Goal: Task Accomplishment & Management: Manage account settings

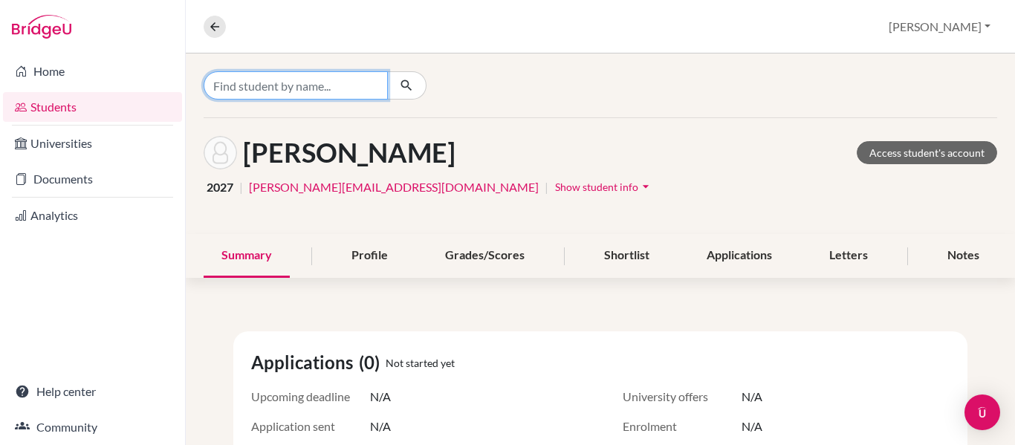
click at [258, 87] on input "Find student by name..." at bounding box center [296, 85] width 184 height 28
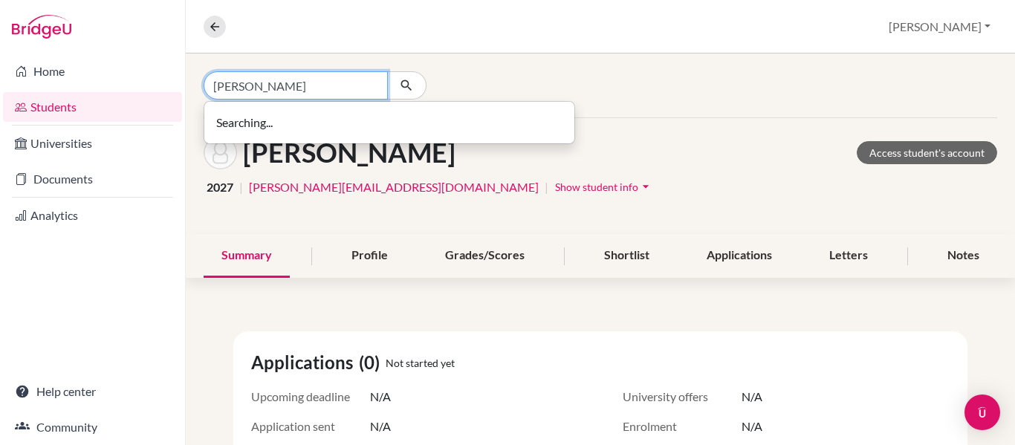
type input "[PERSON_NAME]"
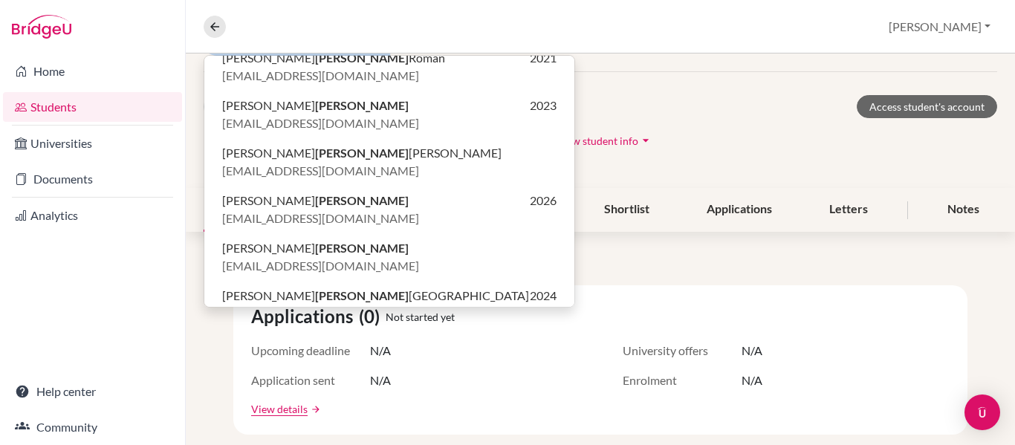
scroll to position [299, 0]
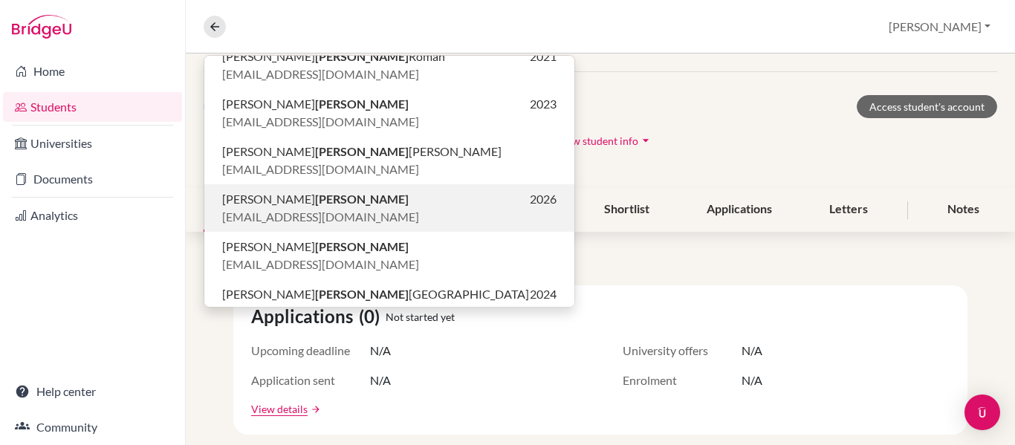
click at [253, 201] on span "[PERSON_NAME]" at bounding box center [315, 199] width 186 height 18
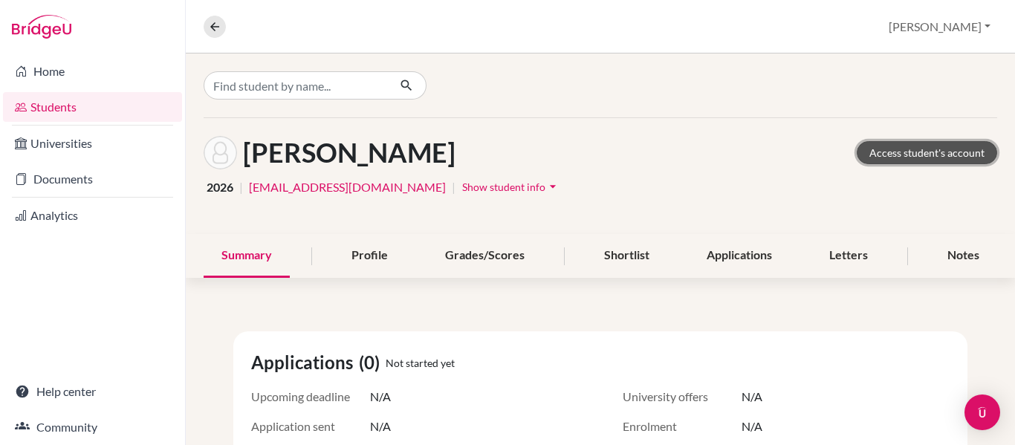
click at [929, 156] on link "Access student's account" at bounding box center [927, 152] width 140 height 23
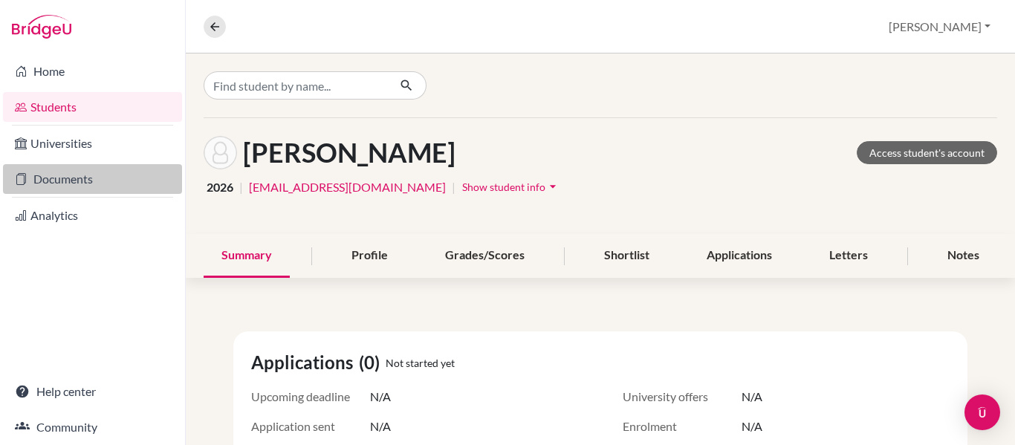
click at [76, 180] on link "Documents" at bounding box center [92, 179] width 179 height 30
click at [36, 183] on link "Documents" at bounding box center [92, 179] width 179 height 30
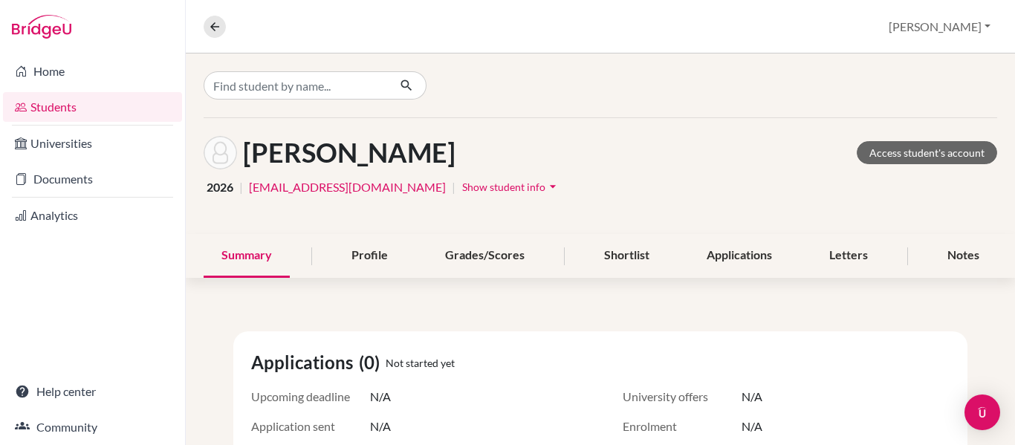
click at [47, 26] on img at bounding box center [41, 27] width 59 height 24
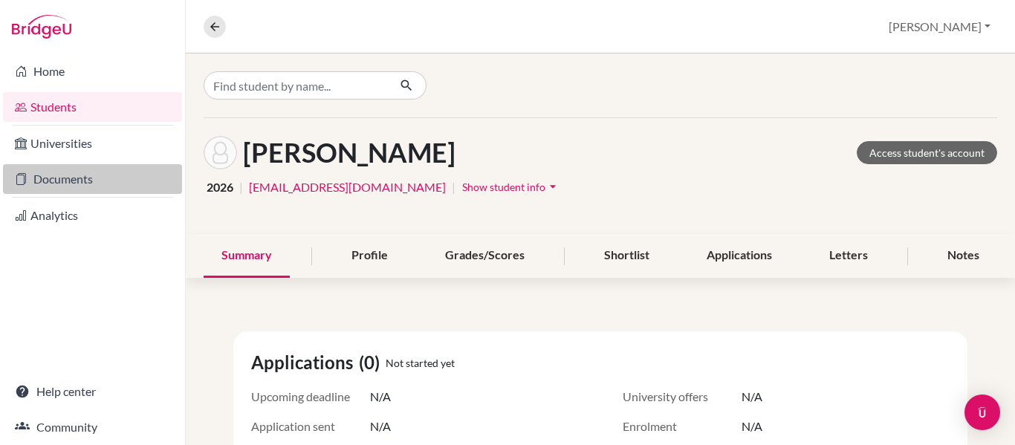
click at [56, 182] on link "Documents" at bounding box center [92, 179] width 179 height 30
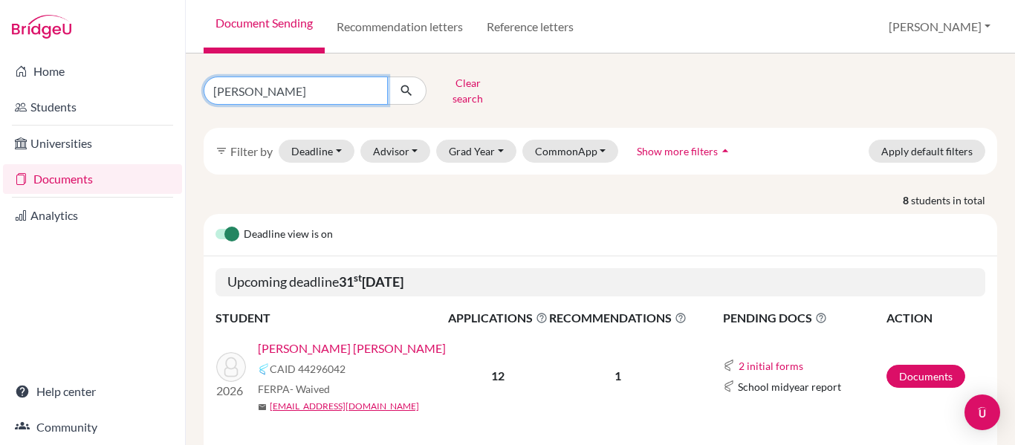
click at [251, 94] on input "simon" at bounding box center [296, 91] width 184 height 28
type input "s"
type input "[PERSON_NAME]"
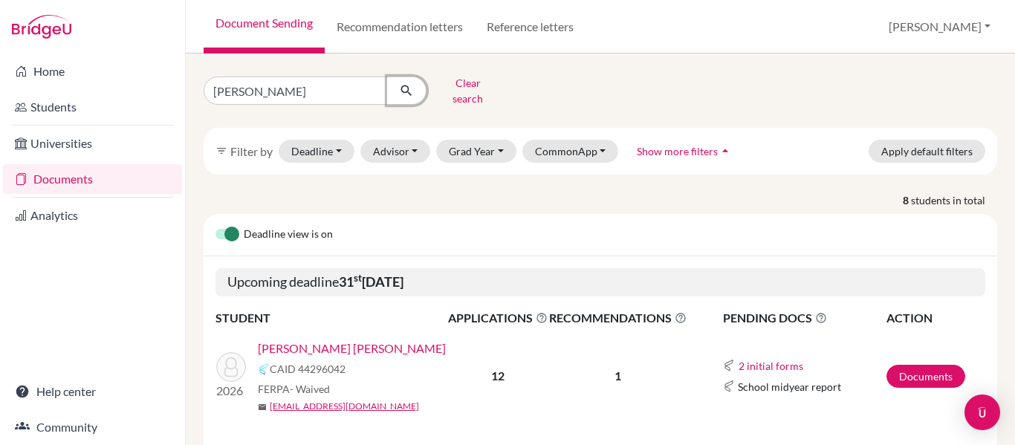
click at [406, 85] on icon "submit" at bounding box center [406, 90] width 15 height 15
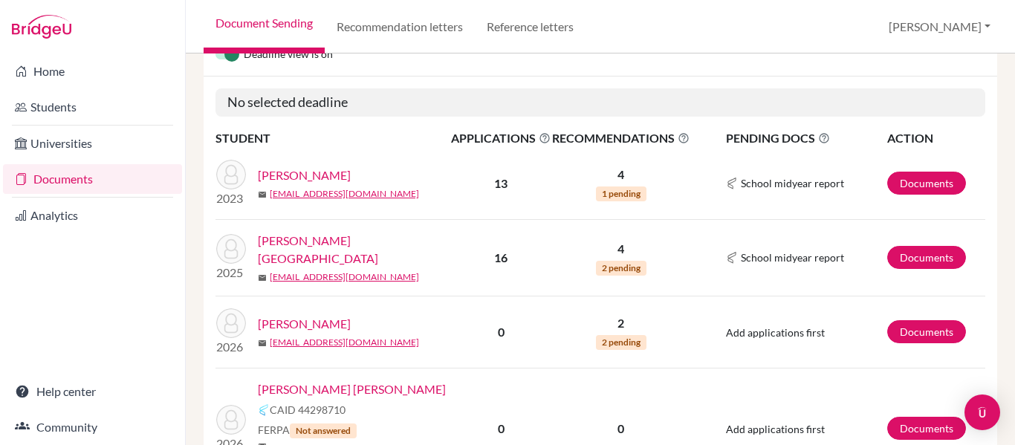
scroll to position [181, 0]
click at [308, 314] on link "[PERSON_NAME]" at bounding box center [304, 323] width 93 height 18
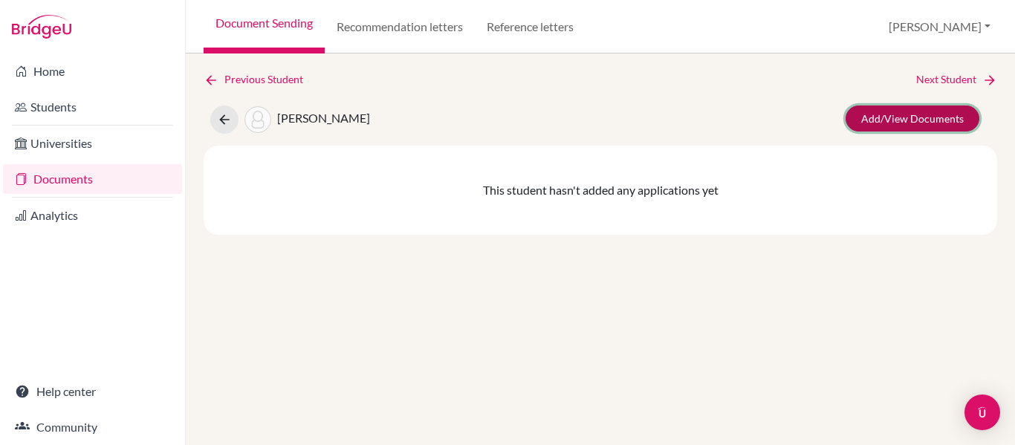
click at [910, 124] on link "Add/View Documents" at bounding box center [913, 119] width 134 height 26
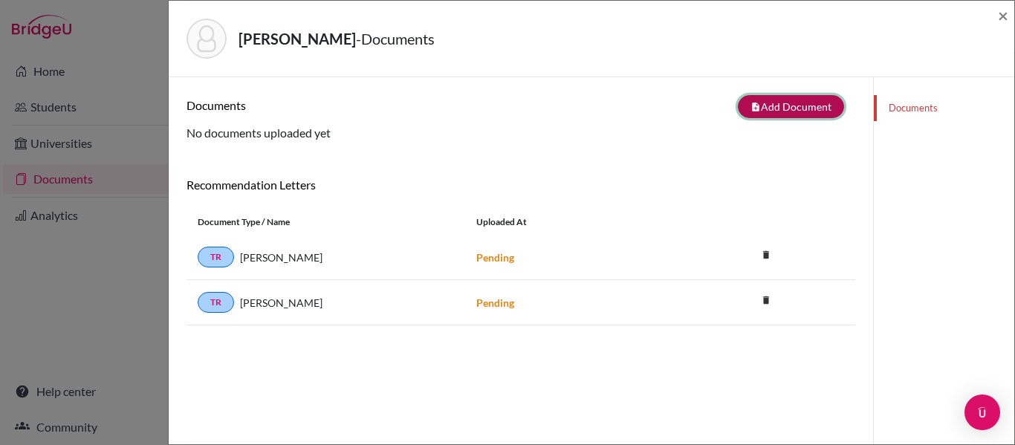
click at [814, 104] on button "note_add Add Document" at bounding box center [791, 106] width 106 height 23
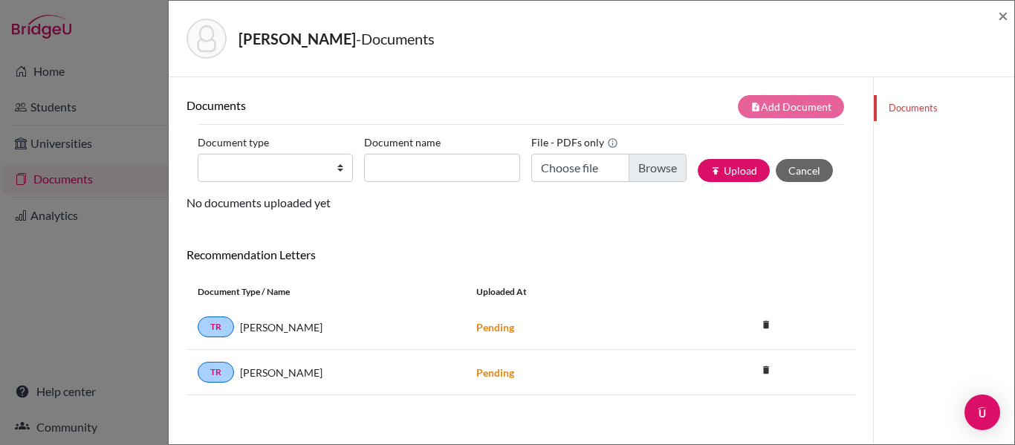
click at [928, 104] on link "Documents" at bounding box center [944, 108] width 140 height 26
click at [1000, 18] on span "×" at bounding box center [1003, 15] width 10 height 22
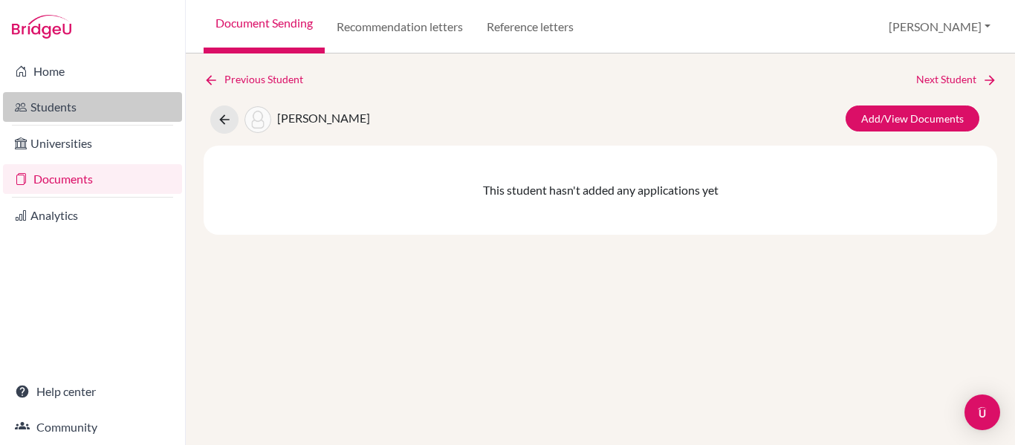
click at [44, 114] on link "Students" at bounding box center [92, 107] width 179 height 30
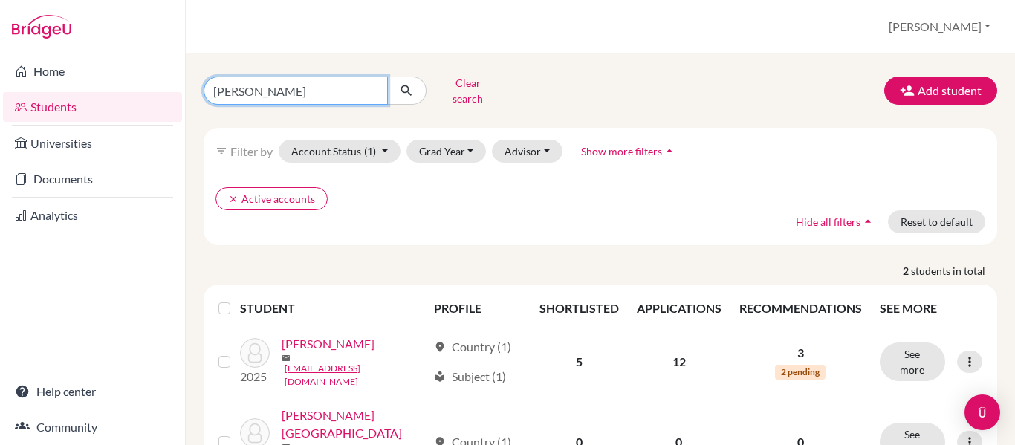
click at [273, 89] on input "perdomo" at bounding box center [296, 91] width 184 height 28
type input "p"
type input "rivera"
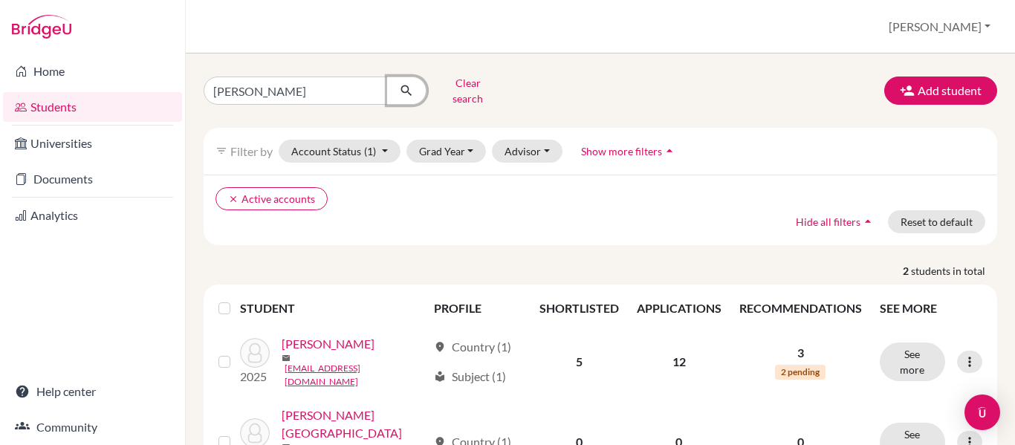
click at [405, 83] on icon "submit" at bounding box center [406, 90] width 15 height 15
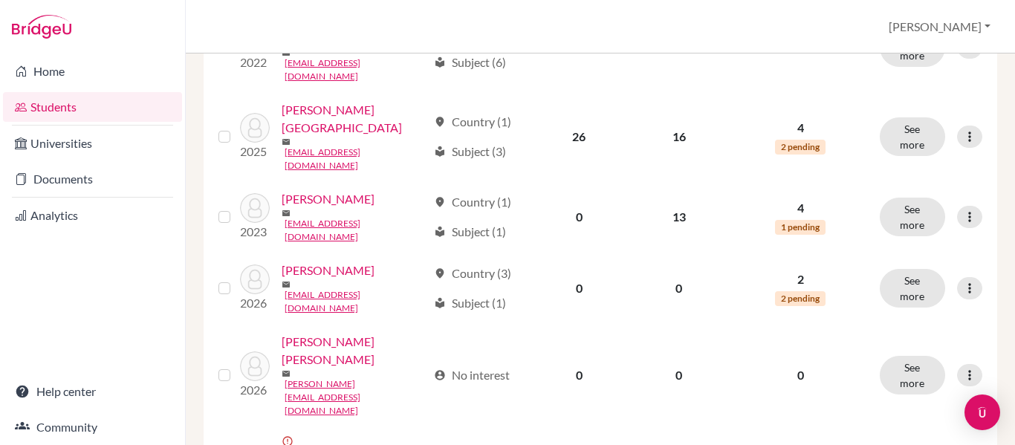
scroll to position [402, 0]
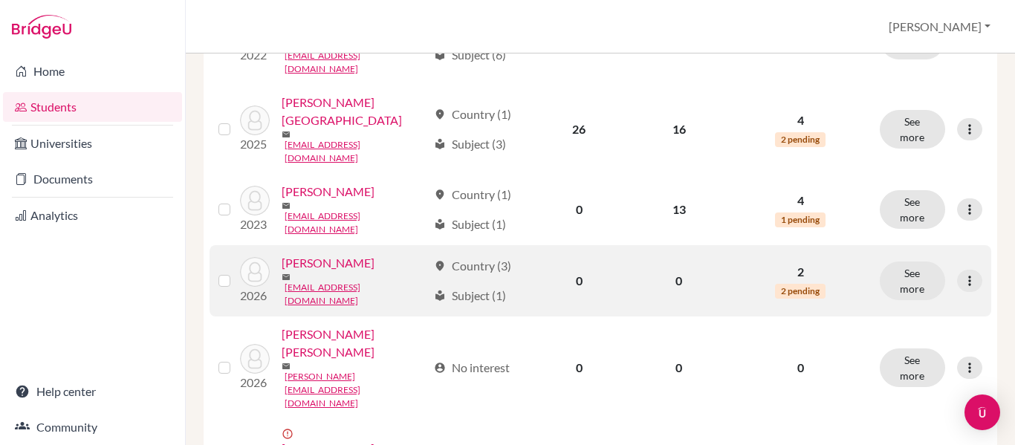
click at [330, 254] on link "[PERSON_NAME]" at bounding box center [328, 263] width 93 height 18
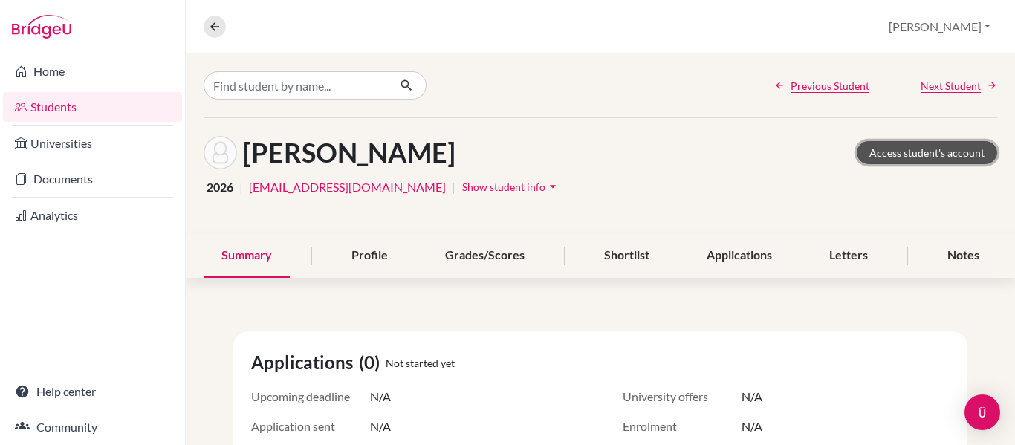
click at [903, 151] on link "Access student's account" at bounding box center [927, 152] width 140 height 23
click at [56, 106] on link "Students" at bounding box center [92, 107] width 179 height 30
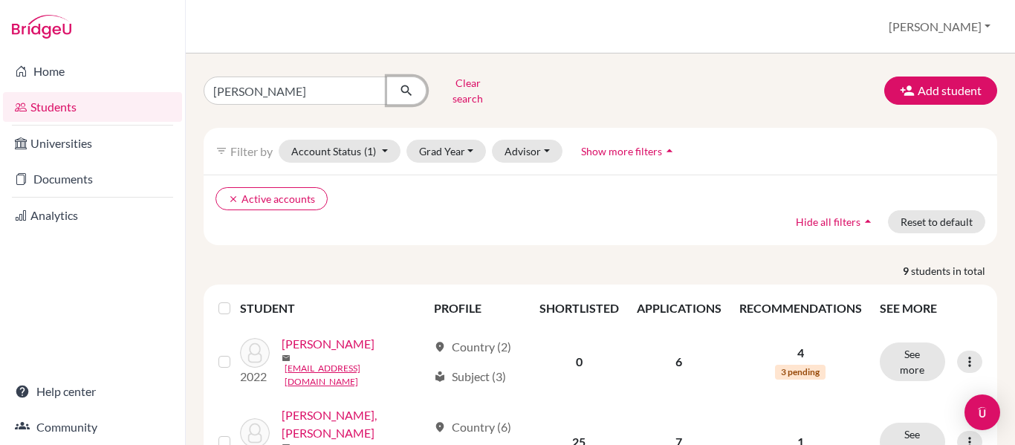
click at [404, 88] on icon "submit" at bounding box center [406, 90] width 15 height 15
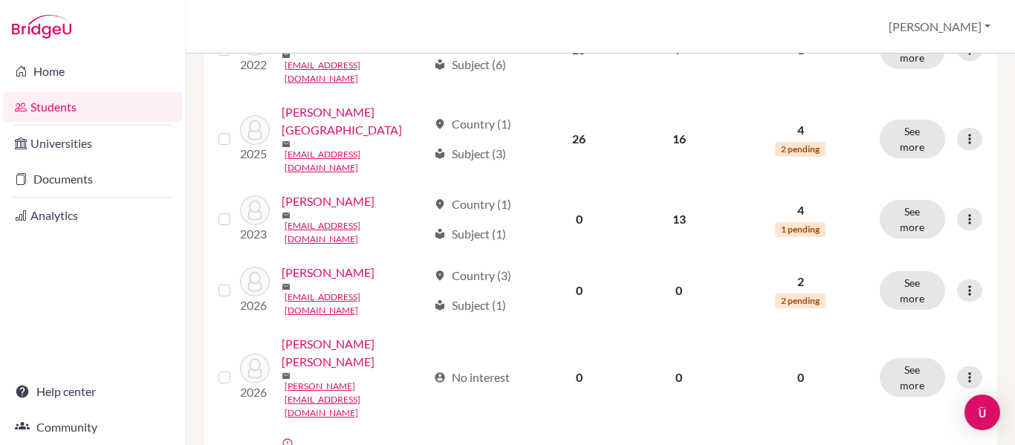
scroll to position [395, 0]
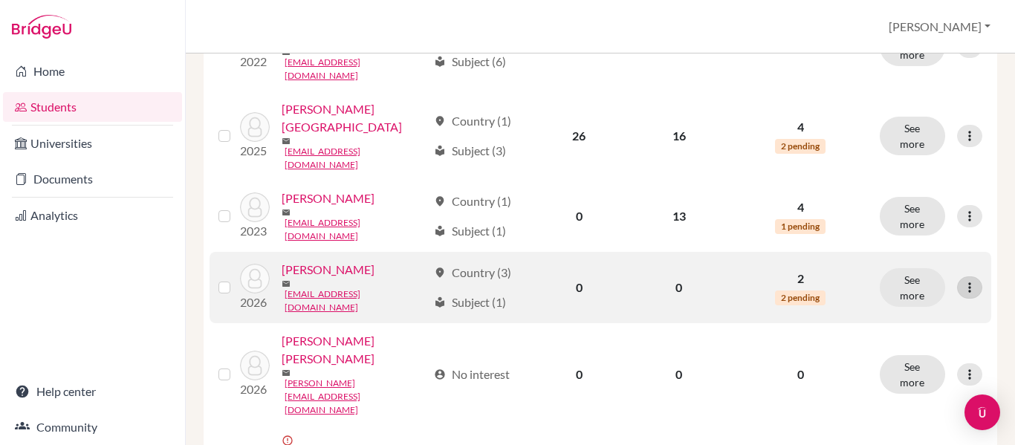
click at [972, 280] on icon at bounding box center [969, 287] width 15 height 15
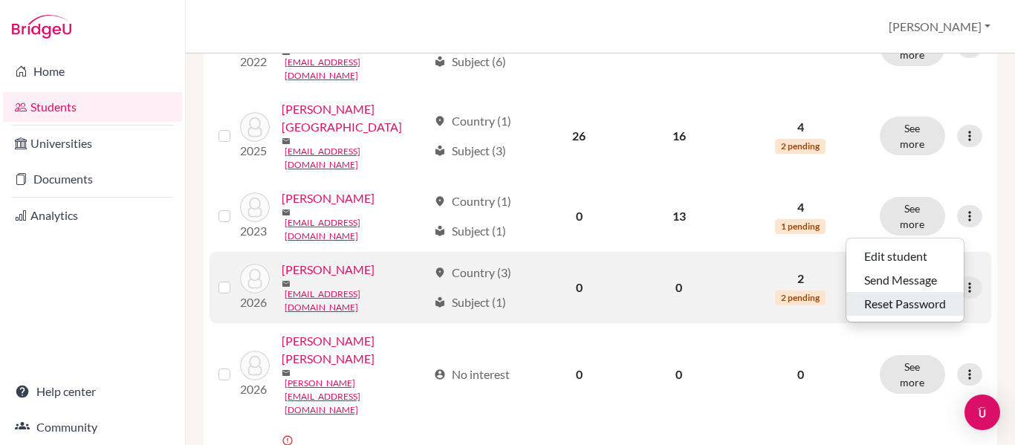
click at [921, 294] on button "Reset Password" at bounding box center [904, 304] width 117 height 24
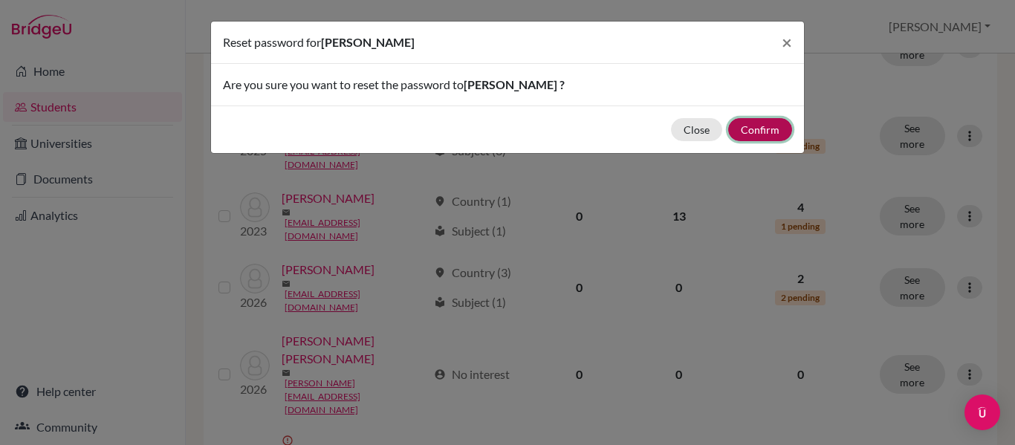
click at [761, 129] on button "Confirm" at bounding box center [760, 129] width 64 height 23
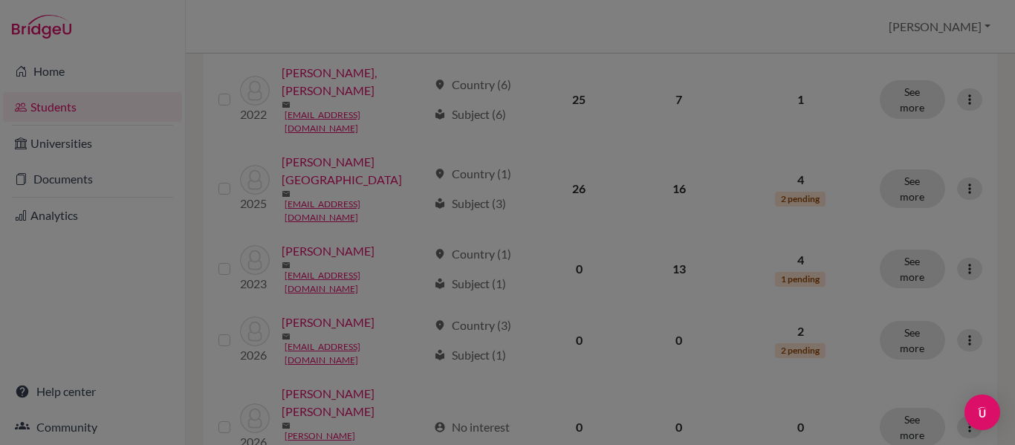
scroll to position [448, 0]
